Goal: Task Accomplishment & Management: Manage account settings

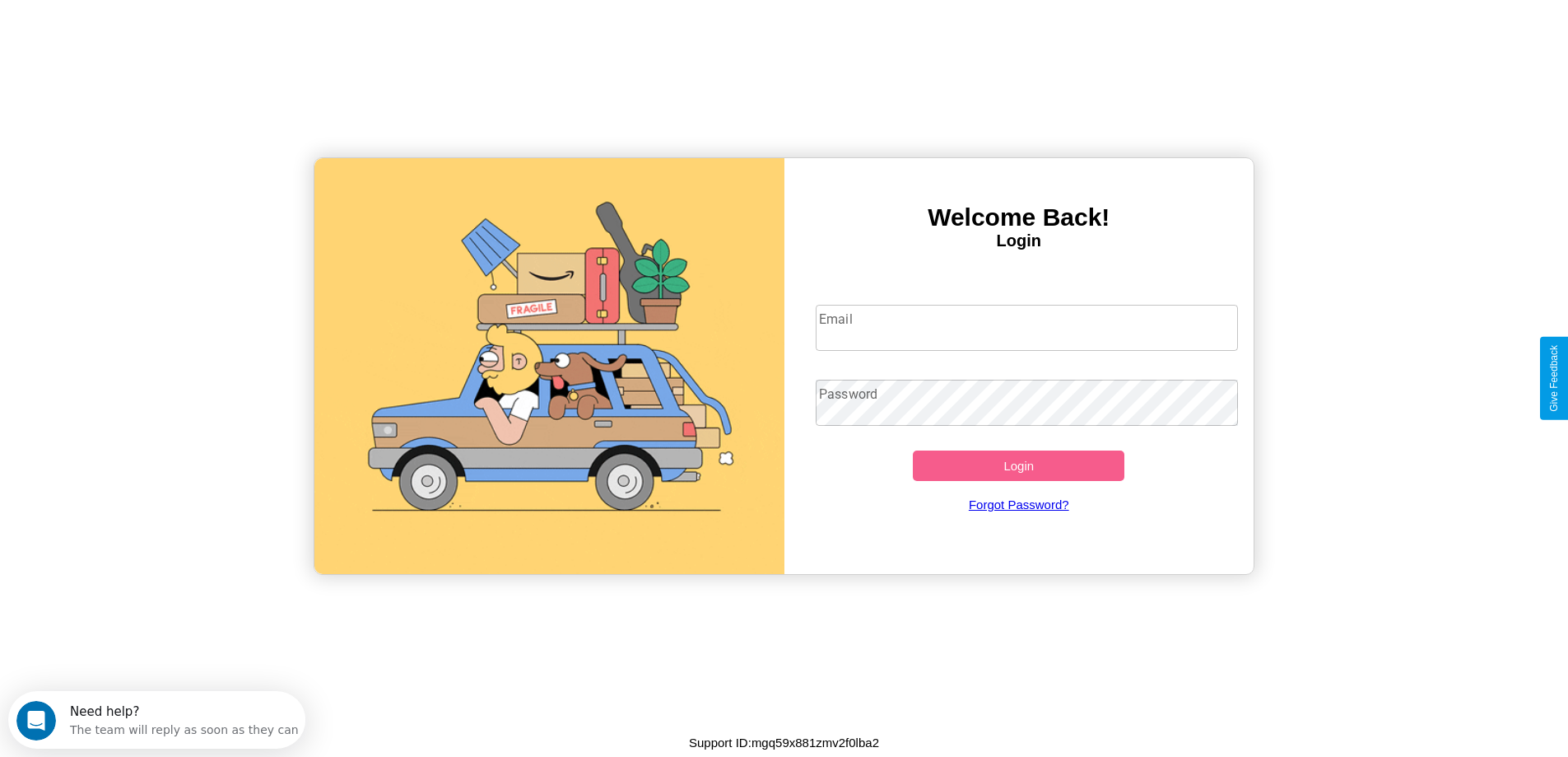
click at [1027, 328] on input "Email" at bounding box center [1027, 328] width 422 height 46
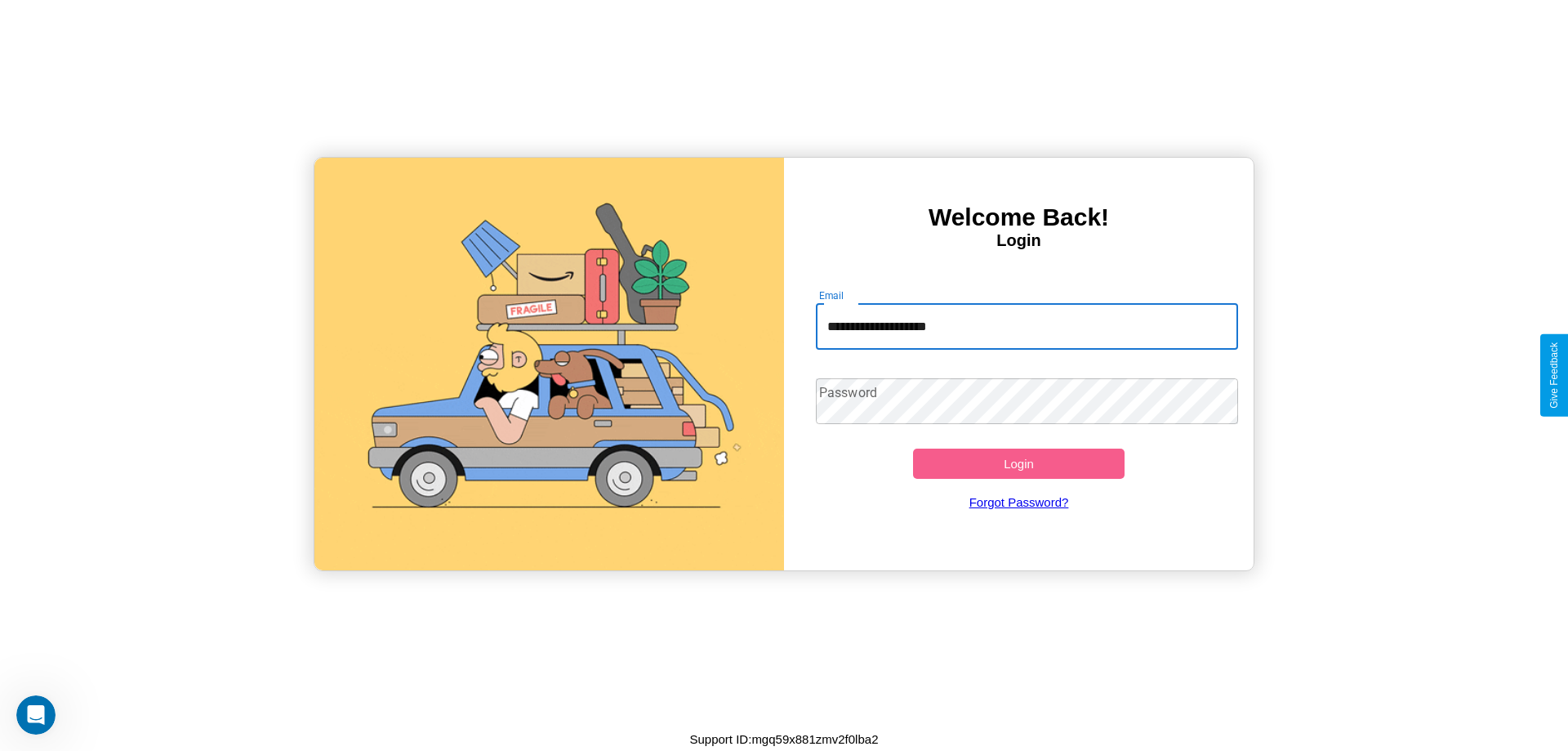
type input "**********"
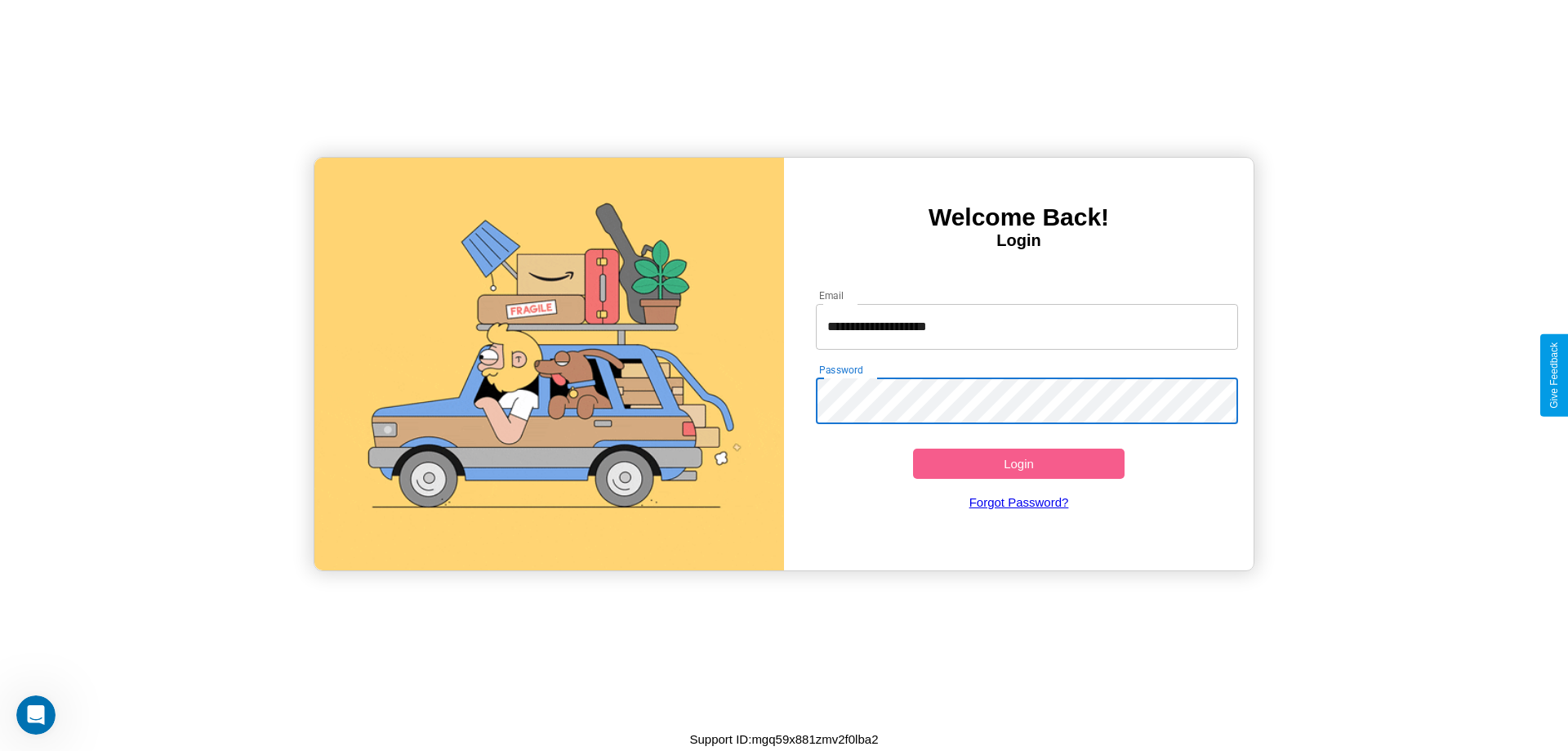
click at [1019, 464] on button "Login" at bounding box center [1019, 464] width 212 height 30
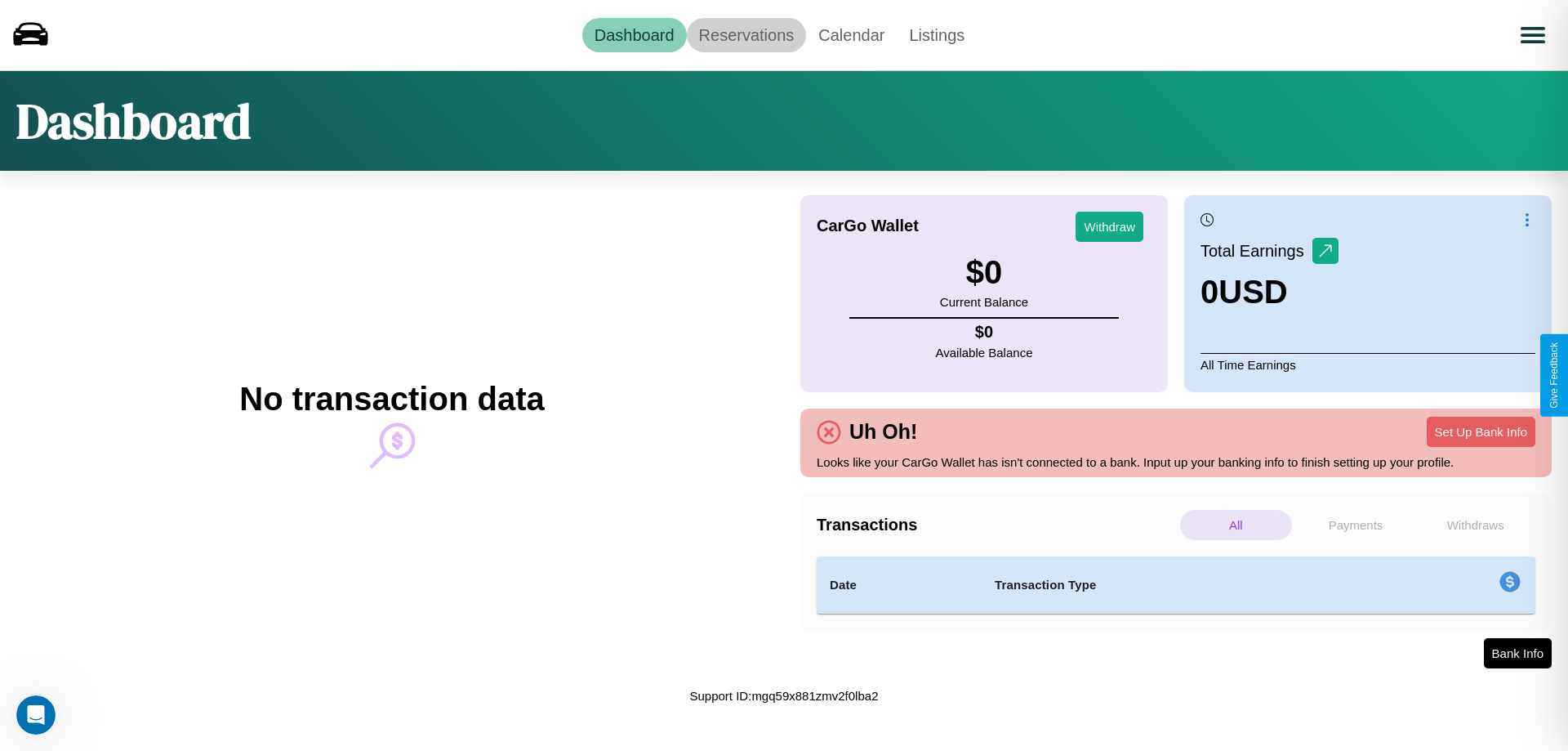
click at [746, 34] on link "Reservations" at bounding box center [747, 35] width 120 height 34
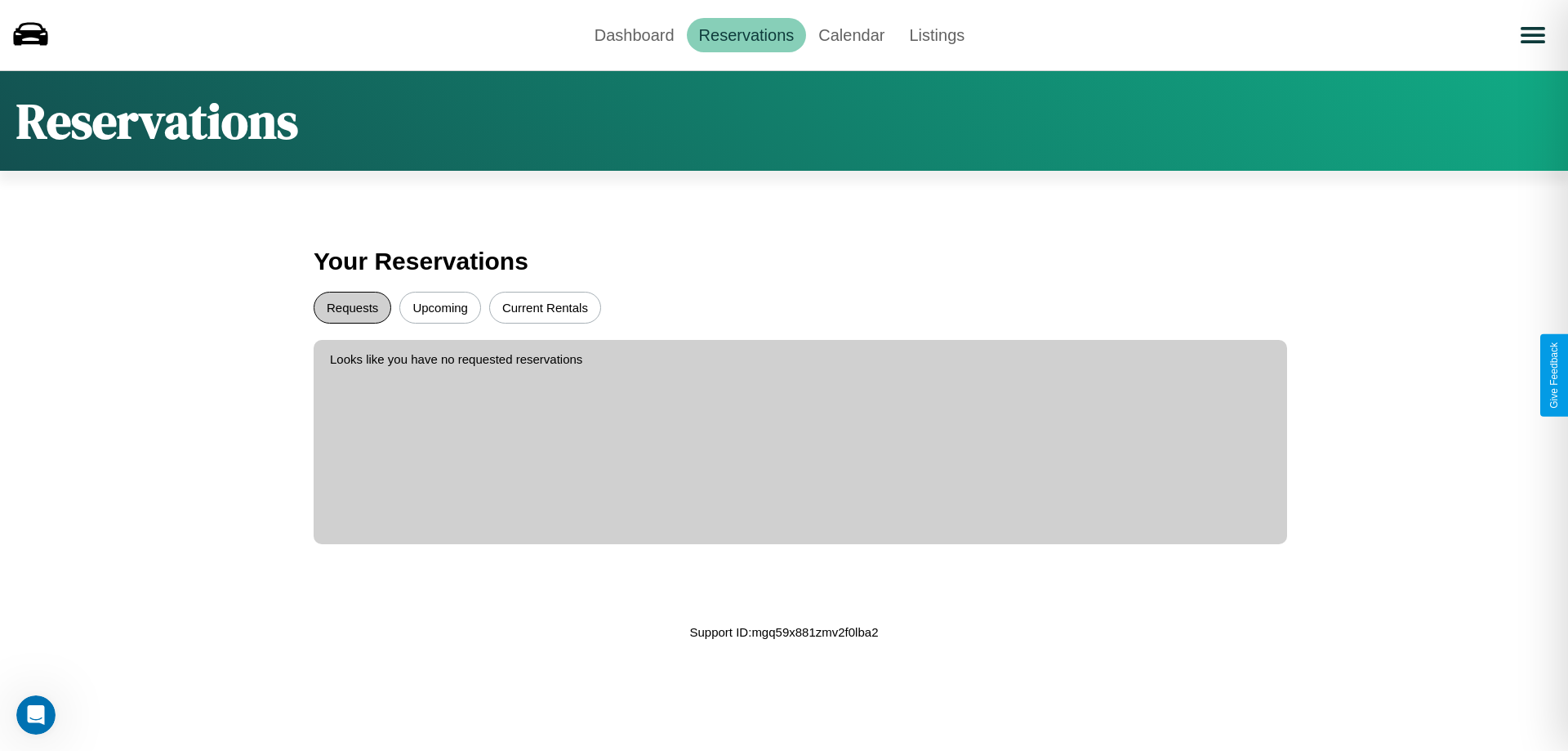
click at [352, 307] on button "Requests" at bounding box center [352, 308] width 77 height 32
click at [440, 307] on button "Upcoming" at bounding box center [440, 308] width 82 height 32
click at [851, 34] on link "Calendar" at bounding box center [851, 35] width 90 height 34
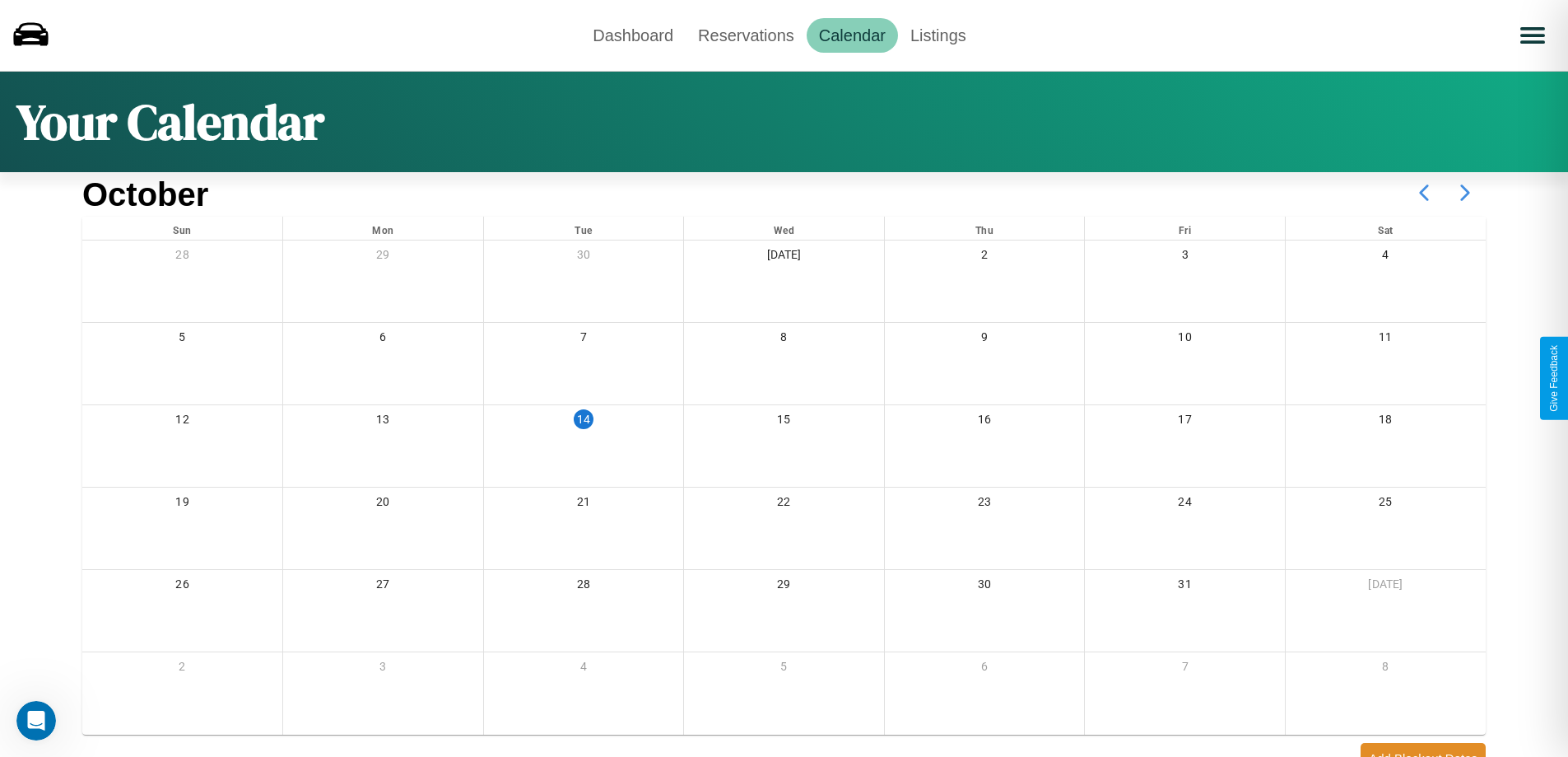
click at [1465, 192] on icon at bounding box center [1465, 192] width 41 height 41
click at [633, 34] on link "Dashboard" at bounding box center [632, 35] width 105 height 34
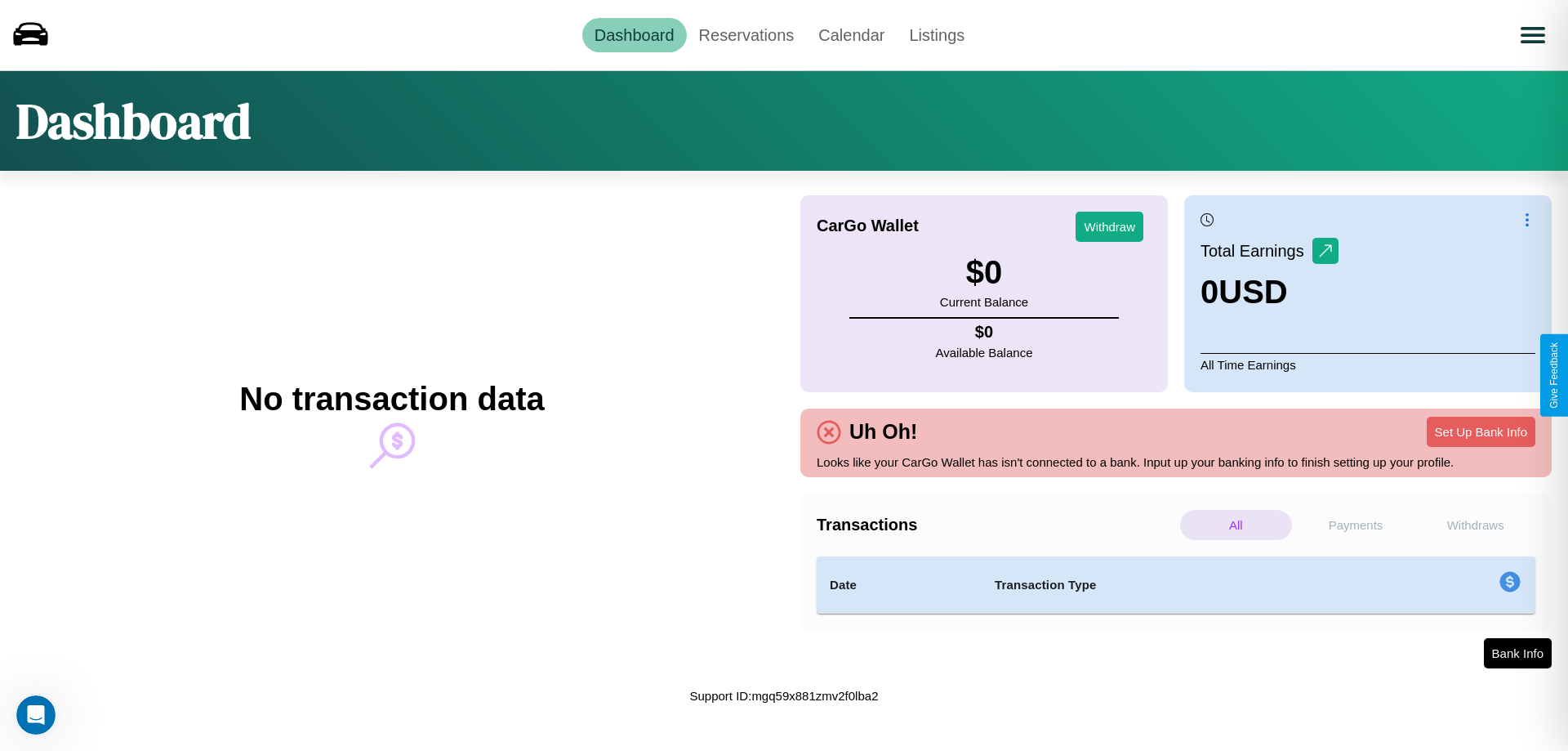
click at [1475, 524] on p "Withdraws" at bounding box center [1475, 524] width 111 height 30
click at [1356, 524] on p "Payments" at bounding box center [1356, 524] width 111 height 30
click at [1475, 524] on p "Withdraws" at bounding box center [1475, 524] width 111 height 30
click at [1356, 524] on p "Payments" at bounding box center [1356, 524] width 111 height 30
